Goal: Share content: Share content

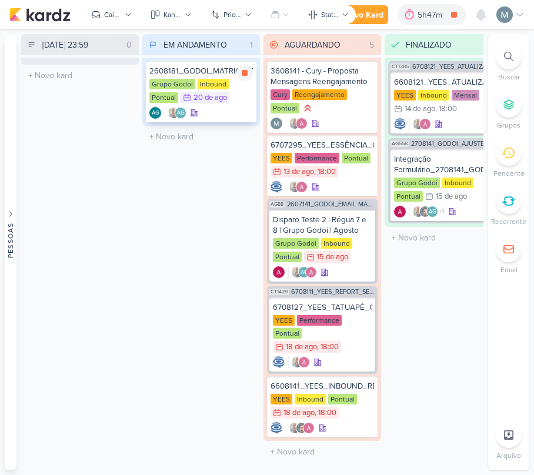
click at [186, 75] on div "2608181_GODOI_MATRICULADOS_AGOSTO" at bounding box center [200, 71] width 103 height 11
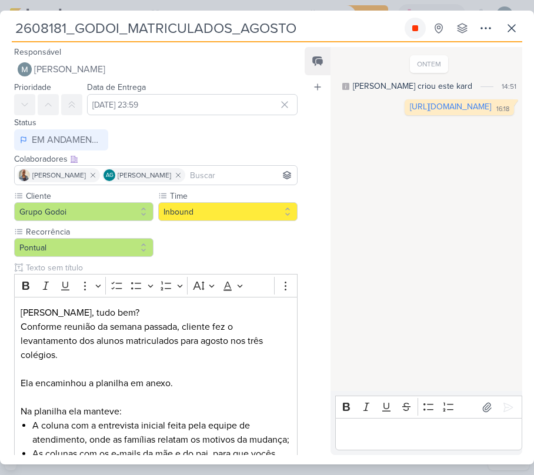
click at [405, 29] on button at bounding box center [414, 28] width 21 height 21
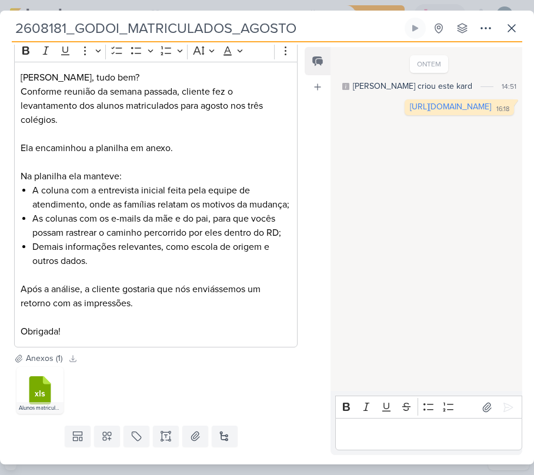
scroll to position [276, 0]
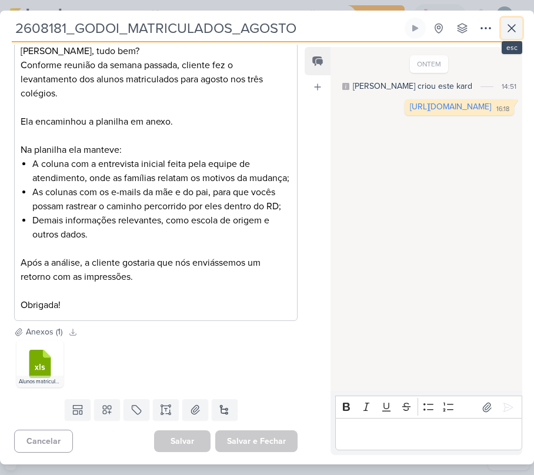
click at [518, 24] on icon at bounding box center [511, 28] width 14 height 14
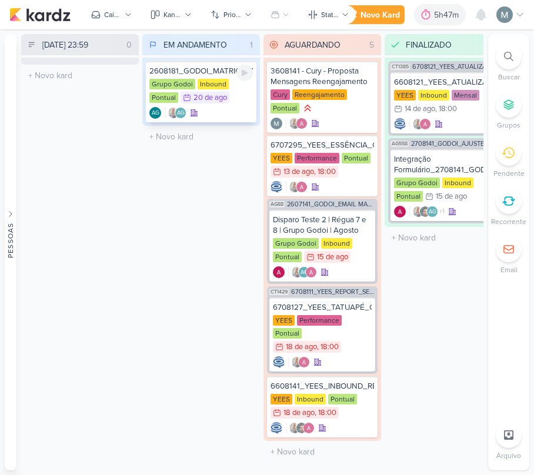
click at [210, 116] on div "AG AG" at bounding box center [200, 113] width 103 height 12
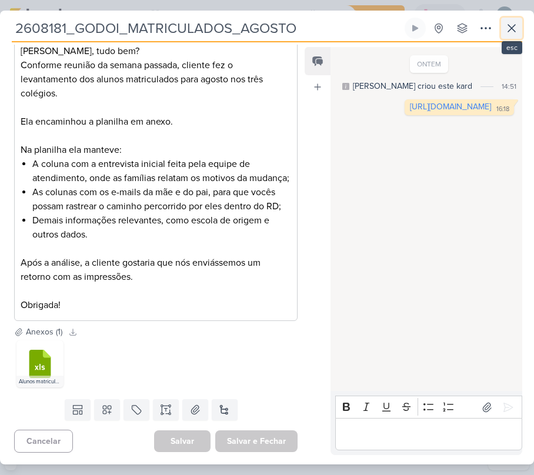
click at [518, 20] on button at bounding box center [511, 28] width 21 height 21
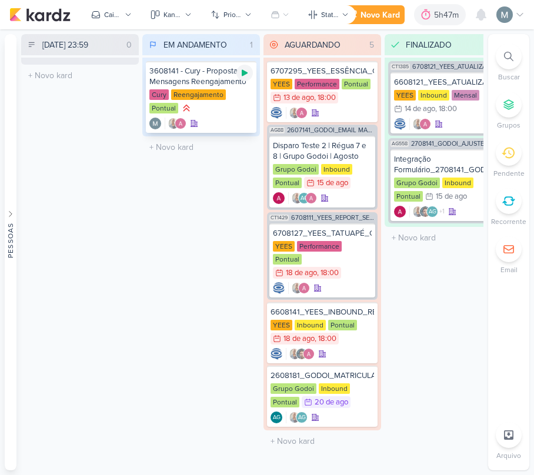
click at [245, 73] on icon at bounding box center [245, 73] width 6 height 6
click at [224, 106] on div "Cury Reengajamento Pontual" at bounding box center [200, 102] width 103 height 26
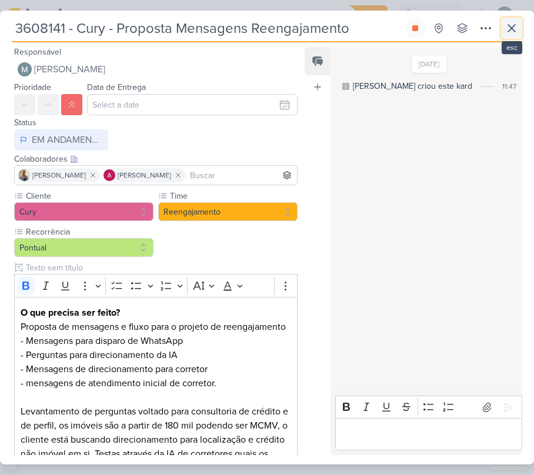
click at [508, 38] on button at bounding box center [511, 28] width 21 height 21
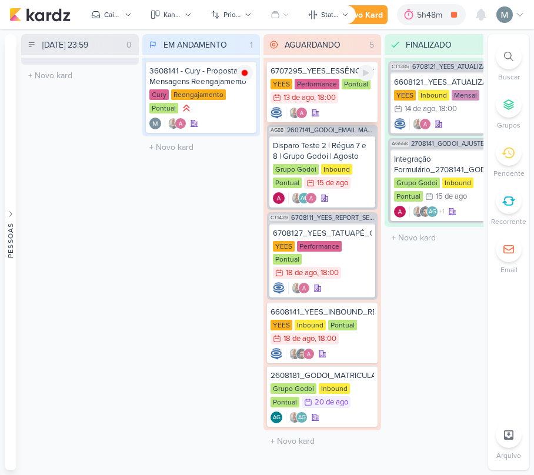
click at [344, 119] on div "6707295_YEES_ESSÊNCIA_CAMPOLIM_CLIENTE_OCULTO [GEOGRAPHIC_DATA] Performance Pon…" at bounding box center [322, 91] width 110 height 61
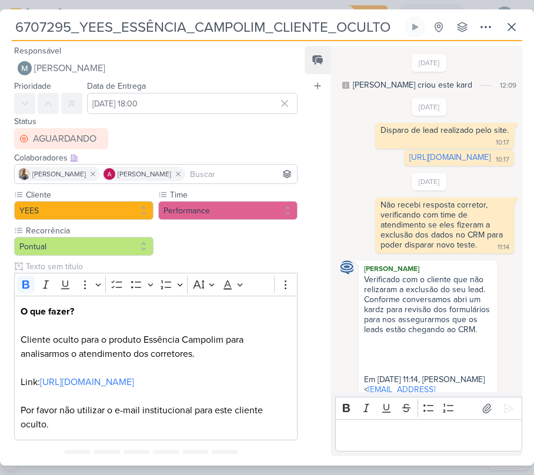
scroll to position [150, 0]
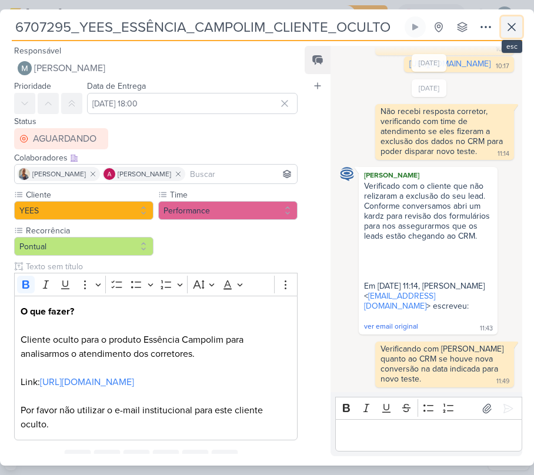
click at [511, 20] on icon at bounding box center [511, 27] width 14 height 14
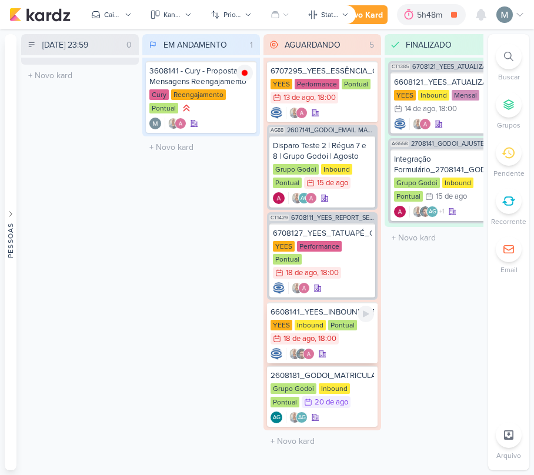
click at [346, 348] on div at bounding box center [321, 354] width 103 height 12
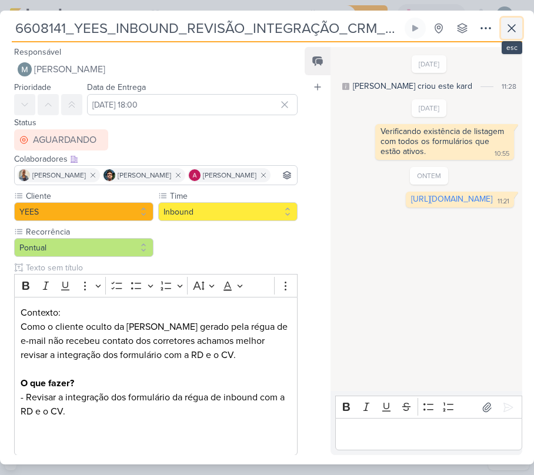
click at [504, 28] on icon at bounding box center [511, 28] width 14 height 14
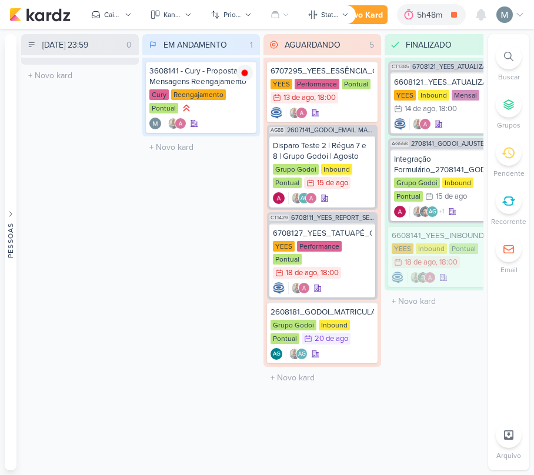
scroll to position [0, 43]
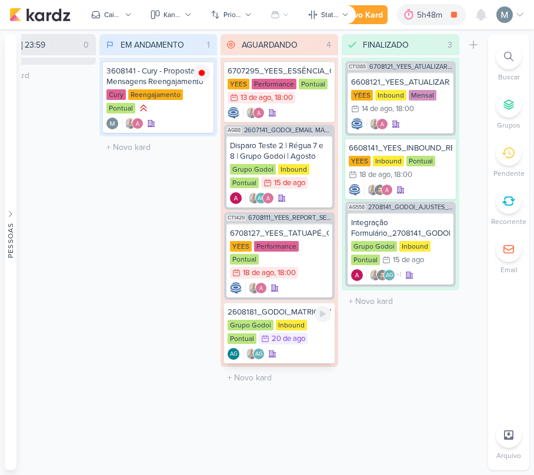
click at [313, 320] on div "Grupo Godoi Inbound Pontual 20/8 [DATE]" at bounding box center [278, 333] width 103 height 26
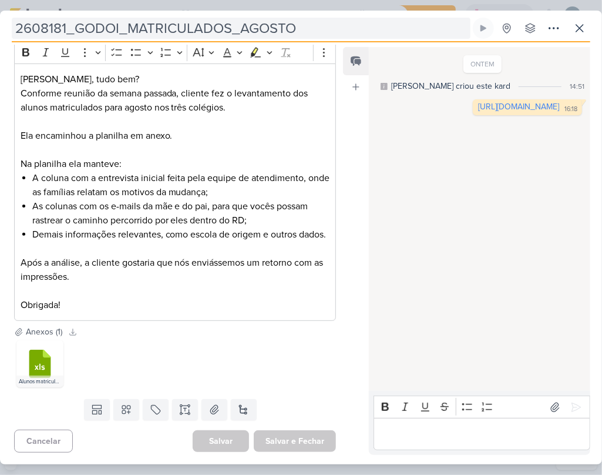
scroll to position [163, 0]
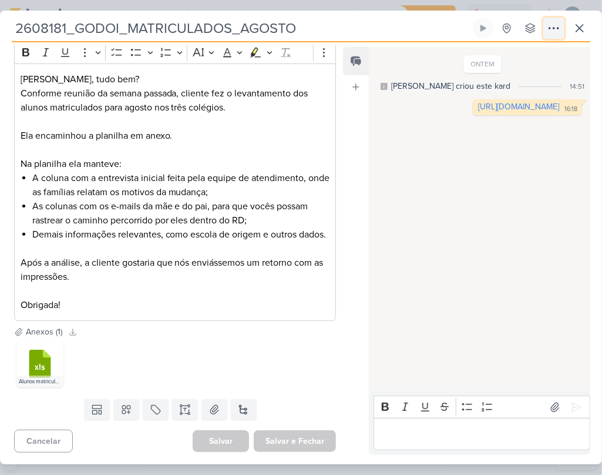
click at [533, 21] on button at bounding box center [554, 28] width 21 height 21
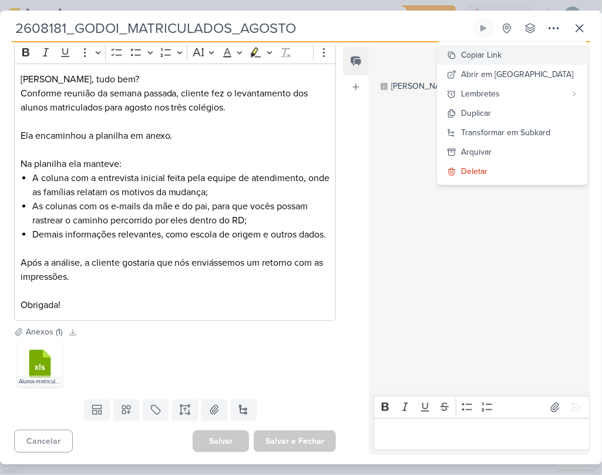
click at [502, 57] on div "Copiar Link" at bounding box center [481, 55] width 41 height 12
